Goal: Transaction & Acquisition: Book appointment/travel/reservation

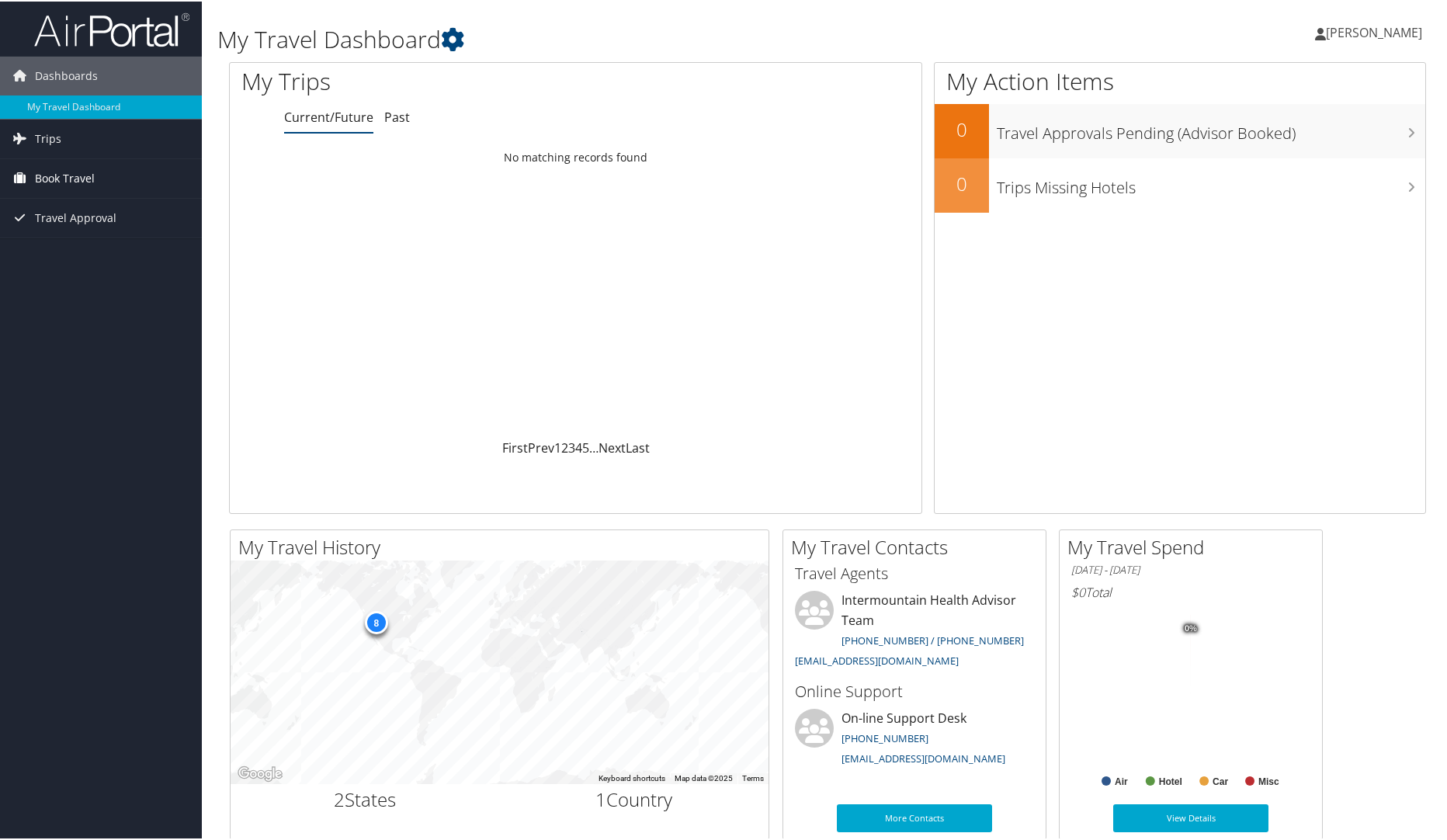
drag, startPoint x: 84, startPoint y: 175, endPoint x: 121, endPoint y: 187, distance: 38.9
click at [84, 175] on span "Book Travel" at bounding box center [65, 176] width 60 height 39
click at [60, 137] on link "Trips" at bounding box center [101, 137] width 202 height 39
click at [90, 246] on span "Book Travel" at bounding box center [65, 246] width 60 height 39
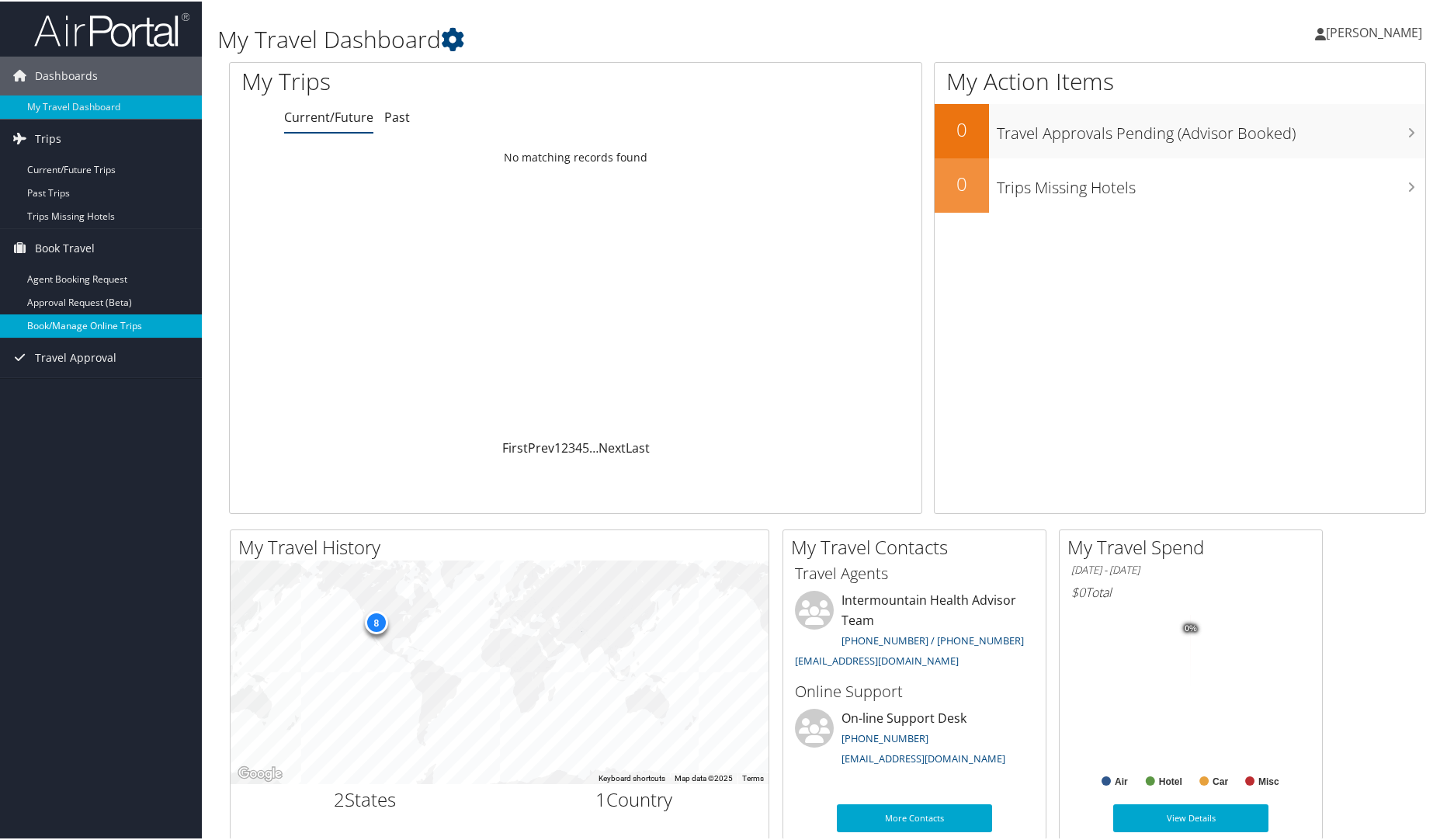
click at [126, 329] on link "Book/Manage Online Trips" at bounding box center [101, 324] width 202 height 23
click at [87, 326] on link "Book/Manage Online Trips" at bounding box center [101, 324] width 202 height 23
click at [89, 322] on link "Book/Manage Online Trips" at bounding box center [101, 324] width 202 height 23
